Goal: Check status: Check status

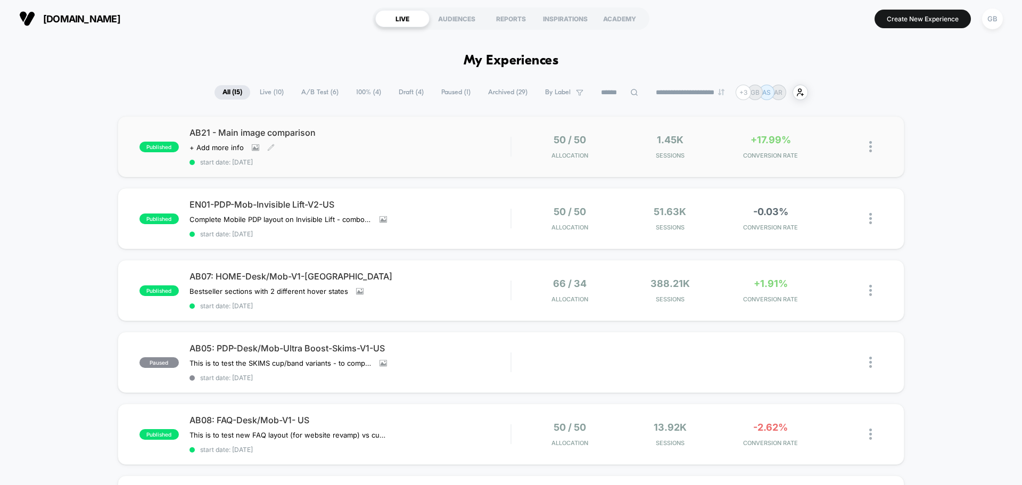
click at [511, 159] on span "start date: [DATE]" at bounding box center [350, 162] width 321 height 8
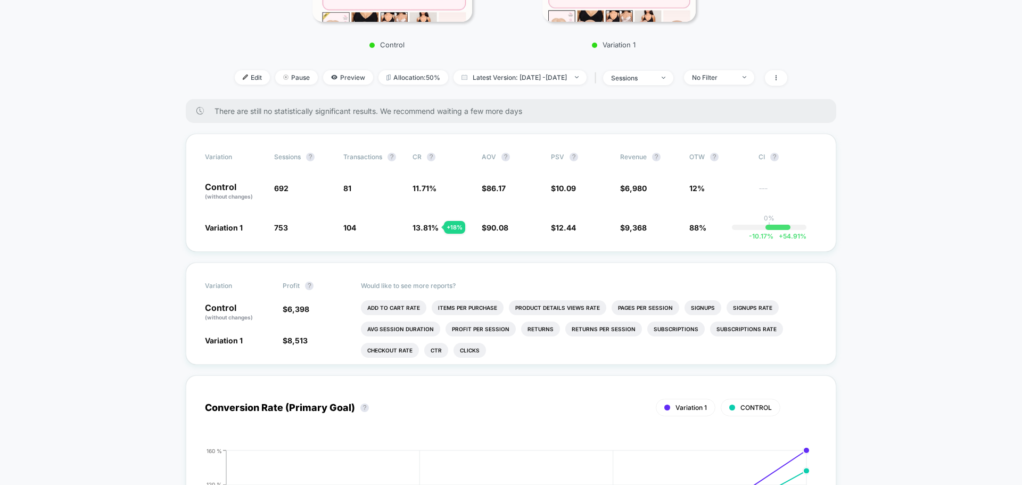
scroll to position [266, 0]
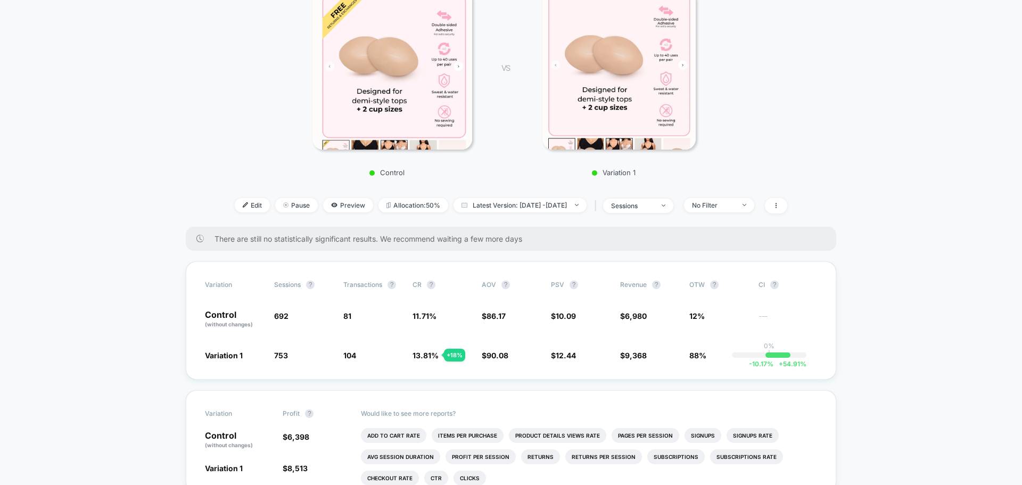
scroll to position [160, 0]
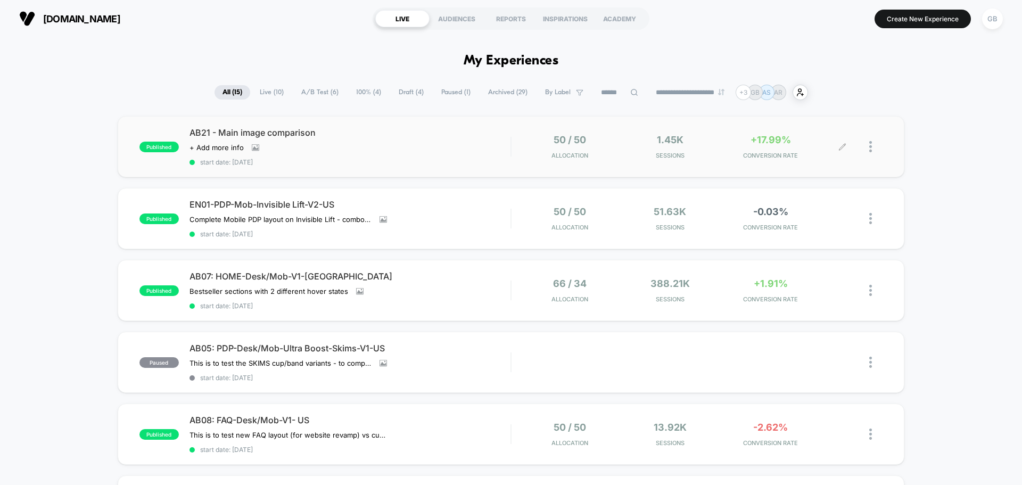
click at [869, 147] on div at bounding box center [863, 146] width 40 height 25
click at [870, 146] on img at bounding box center [870, 146] width 3 height 11
click at [838, 160] on div "Preview Link" at bounding box center [816, 159] width 96 height 24
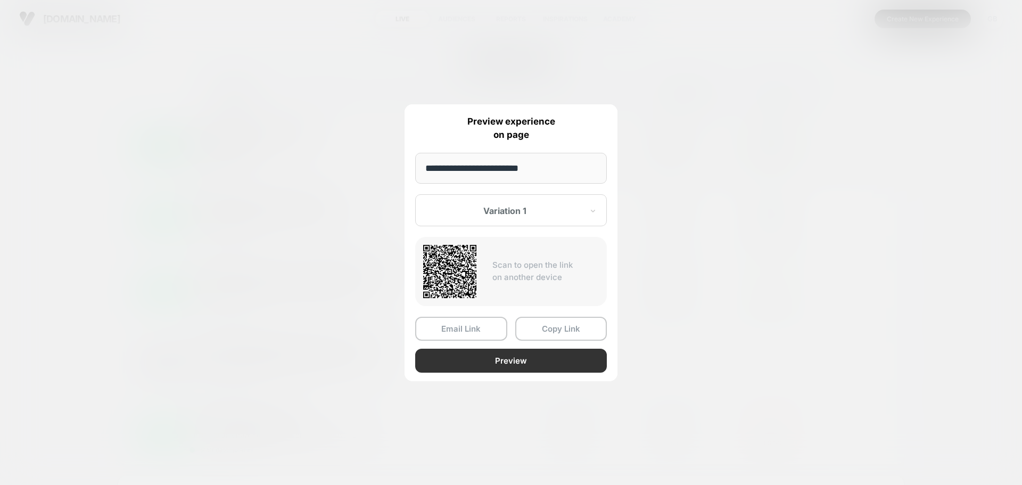
click at [484, 359] on button "Preview" at bounding box center [511, 361] width 192 height 24
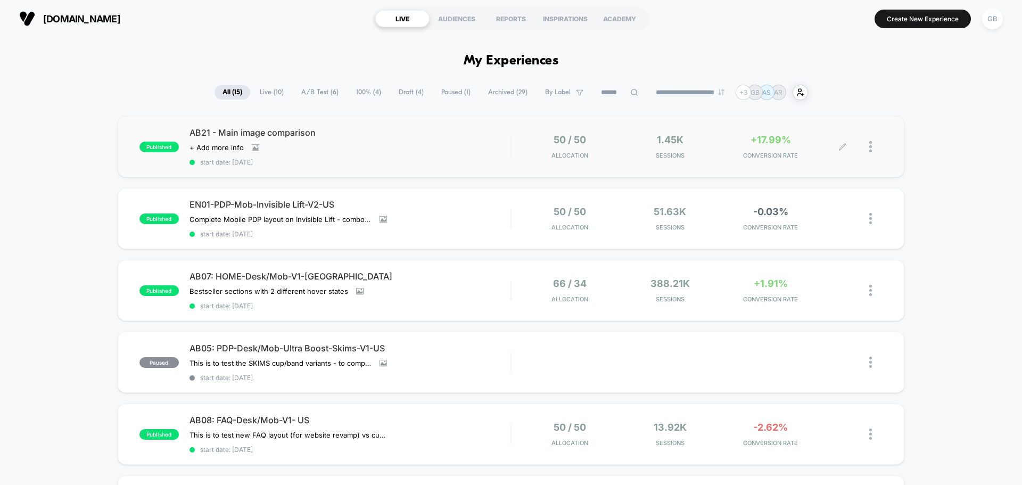
click at [871, 148] on img at bounding box center [870, 146] width 3 height 11
click at [827, 162] on div "Preview Link" at bounding box center [816, 159] width 96 height 24
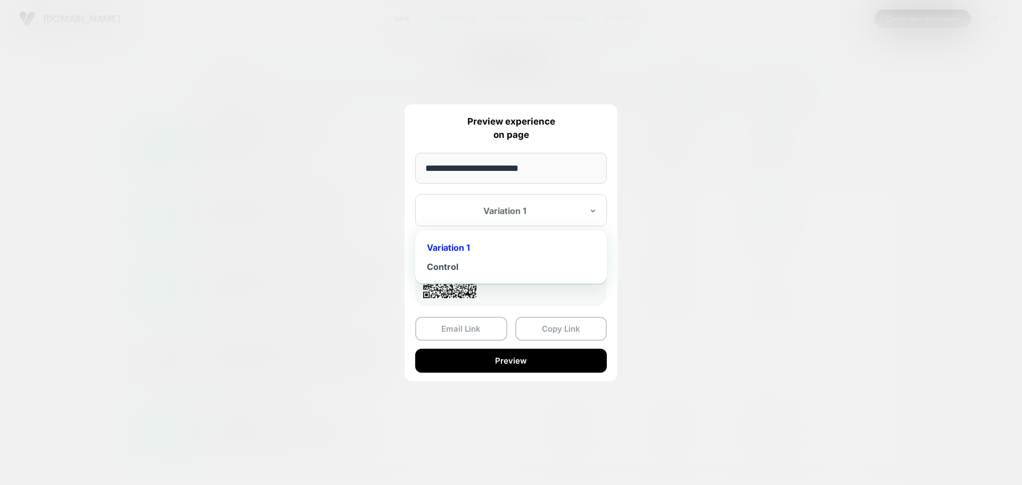
click at [523, 211] on div at bounding box center [504, 210] width 157 height 11
click at [505, 270] on div "Control" at bounding box center [511, 266] width 181 height 19
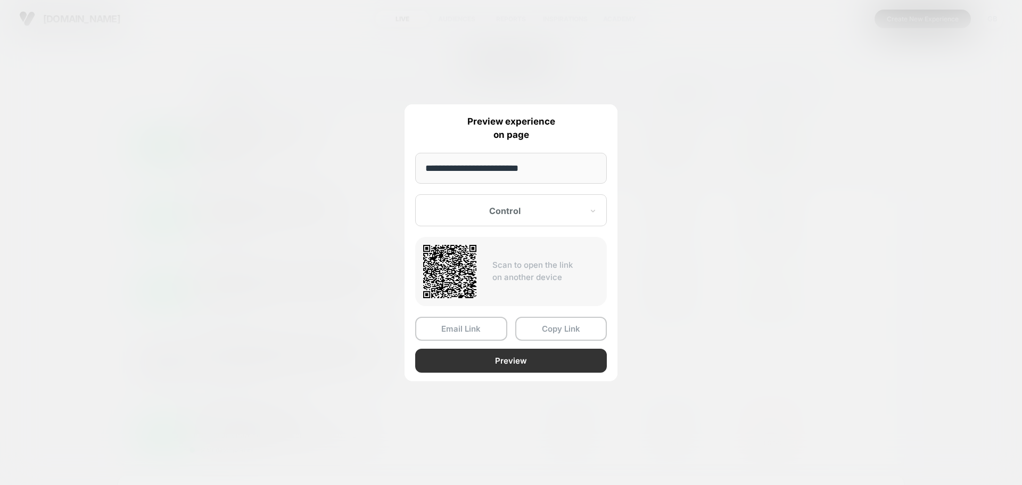
click at [520, 365] on button "Preview" at bounding box center [511, 361] width 192 height 24
